Goal: Information Seeking & Learning: Learn about a topic

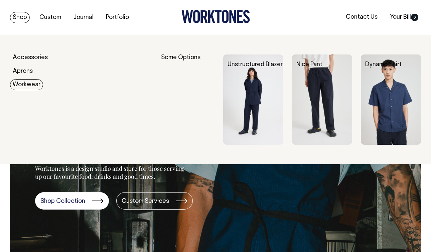
click at [26, 85] on link "Workwear" at bounding box center [26, 84] width 33 height 11
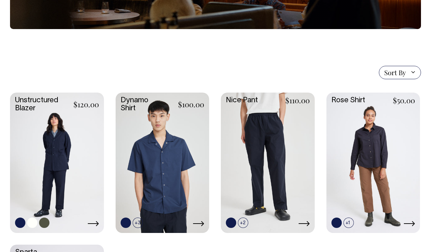
click at [61, 156] on link at bounding box center [57, 162] width 94 height 139
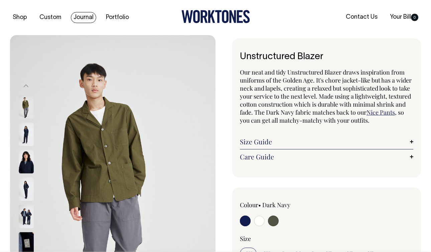
click at [77, 14] on link "Journal" at bounding box center [83, 17] width 25 height 11
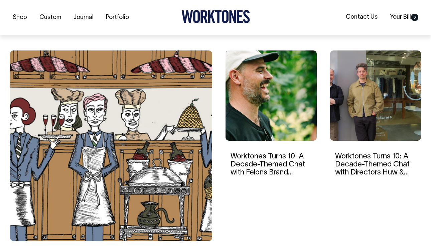
scroll to position [185, 0]
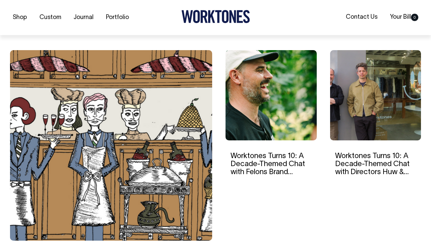
click at [246, 101] on img at bounding box center [270, 95] width 91 height 90
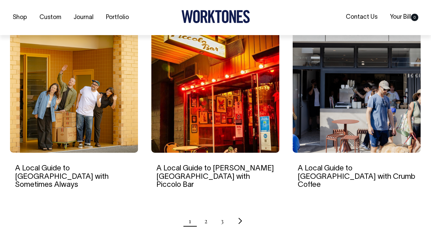
scroll to position [625, 0]
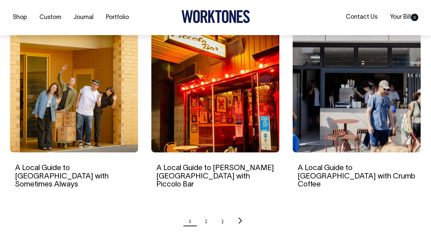
click at [203, 213] on ul "1 2 3" at bounding box center [215, 220] width 411 height 17
click at [205, 213] on link "2" at bounding box center [205, 220] width 3 height 17
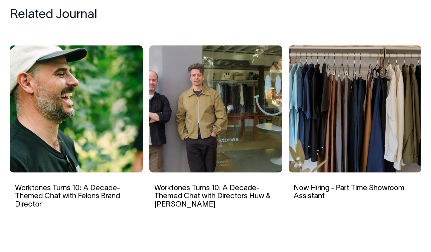
scroll to position [1072, 0]
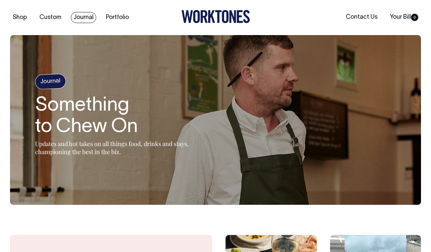
click at [85, 18] on link "Journal" at bounding box center [83, 17] width 25 height 11
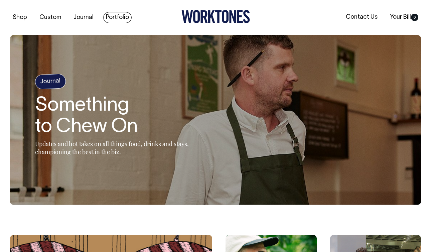
click at [115, 17] on link "Portfolio" at bounding box center [117, 17] width 28 height 11
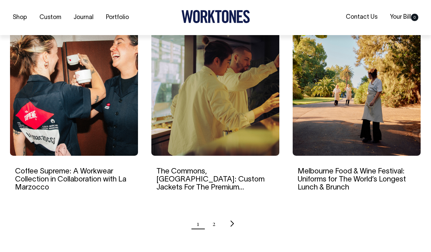
scroll to position [638, 0]
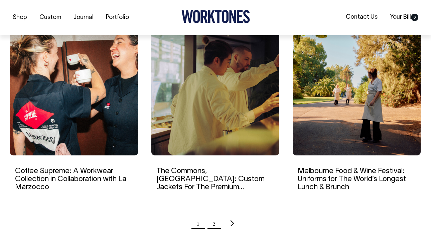
click at [214, 224] on link "2" at bounding box center [213, 223] width 3 height 17
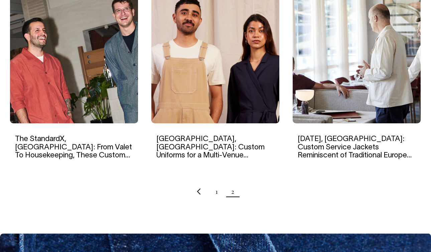
scroll to position [488, 0]
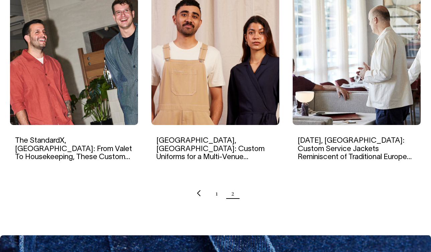
click at [340, 98] on img at bounding box center [357, 60] width 128 height 129
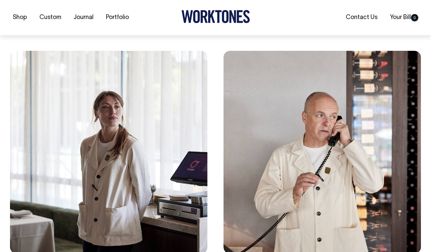
scroll to position [1057, 0]
